Goal: Information Seeking & Learning: Learn about a topic

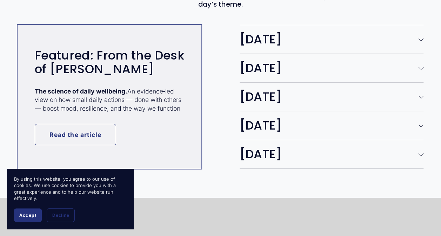
scroll to position [1262, 0]
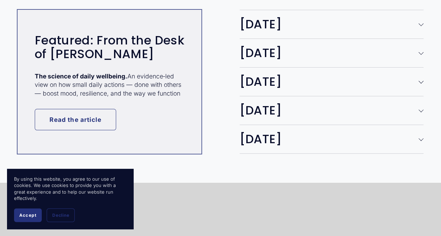
click at [418, 26] on div at bounding box center [420, 24] width 5 height 5
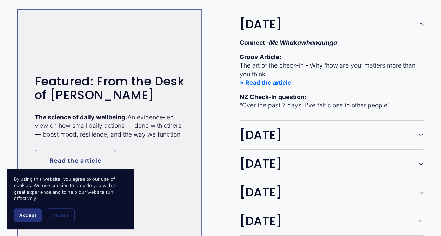
click at [418, 26] on div at bounding box center [420, 24] width 5 height 5
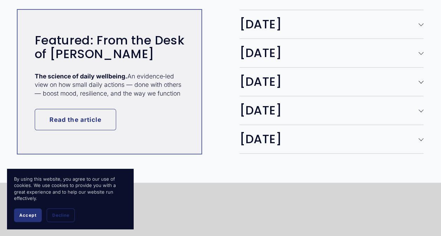
click at [420, 55] on div at bounding box center [420, 52] width 5 height 5
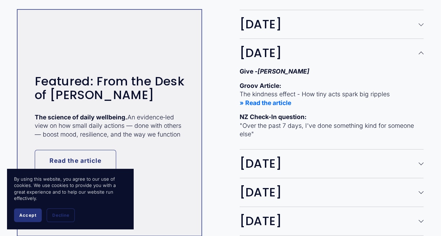
click at [420, 55] on div at bounding box center [420, 54] width 5 height 5
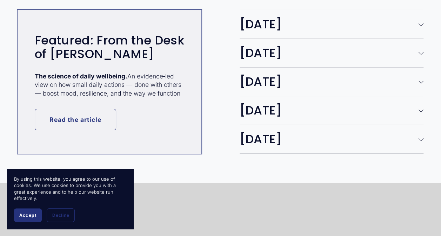
click at [420, 83] on div at bounding box center [420, 81] width 5 height 5
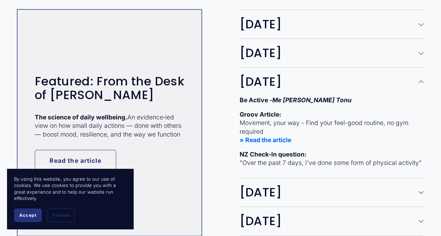
click at [420, 83] on div at bounding box center [420, 82] width 5 height 5
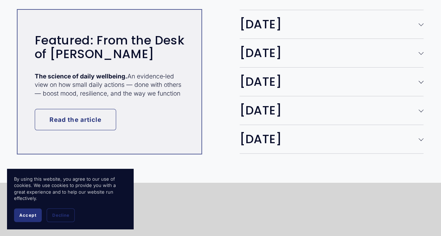
click at [421, 111] on div at bounding box center [420, 109] width 5 height 5
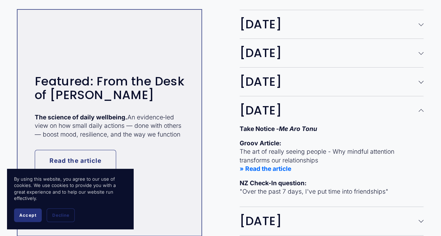
click at [421, 111] on div at bounding box center [420, 110] width 5 height 5
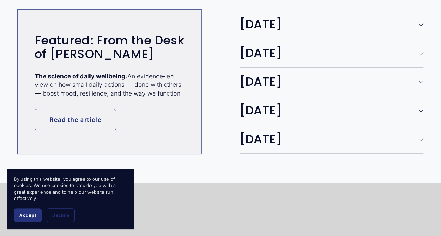
click at [420, 141] on div at bounding box center [420, 138] width 5 height 5
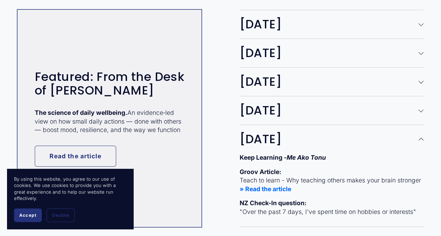
click at [420, 143] on div at bounding box center [420, 140] width 5 height 5
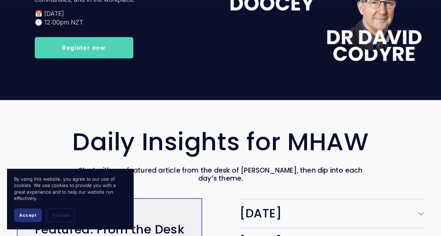
scroll to position [1052, 0]
